Goal: Check status: Check status

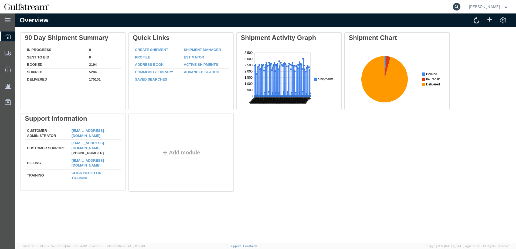
click at [460, 5] on icon at bounding box center [457, 7] width 8 height 8
drag, startPoint x: 378, startPoint y: 4, endPoint x: 130, endPoint y: -12, distance: 249.2
click at [130, 0] on html "main_menu Created with Sketch. Collapse Menu Overview Shipments Shipment Manage…" at bounding box center [258, 124] width 516 height 249
type input "884974303362"
click at [460, 6] on icon at bounding box center [457, 7] width 8 height 8
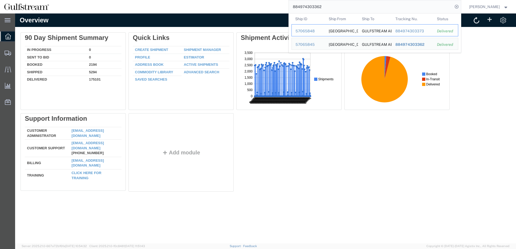
click at [354, 30] on div "East West Gate Logistics" at bounding box center [341, 31] width 26 height 12
click at [409, 31] on div "884974303373" at bounding box center [412, 31] width 34 height 6
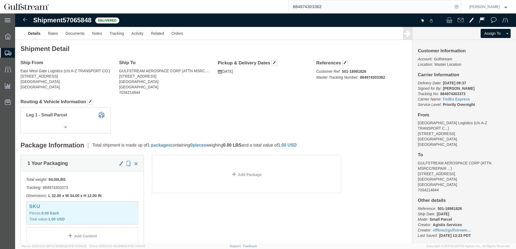
click div "Leg 1 - Small Parcel"
click div "Package Information Total shipment is made up of 1 packages containing 0 pieces…"
click div "Shipment Detail Ship From East West Gate Logistics (c/o A-Z TRANSPORT CO.) 125 …"
